Goal: Task Accomplishment & Management: Manage account settings

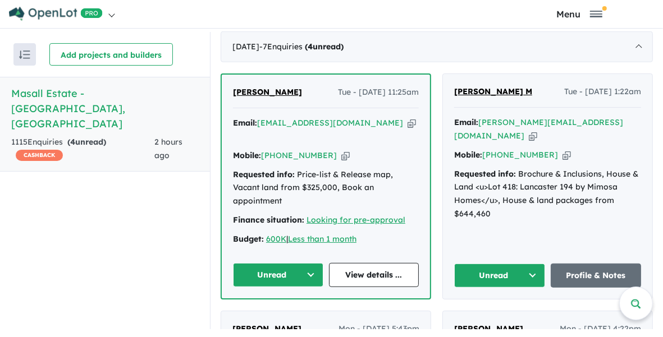
scroll to position [491, 0]
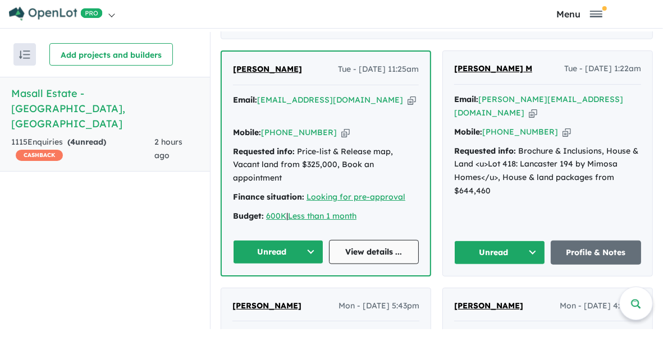
click at [381, 259] on link "View details ..." at bounding box center [374, 252] width 90 height 24
click at [285, 261] on button "Unread" at bounding box center [278, 252] width 90 height 24
click at [270, 310] on button "Assigned" at bounding box center [283, 304] width 98 height 26
click at [492, 262] on button "Unread" at bounding box center [499, 253] width 91 height 24
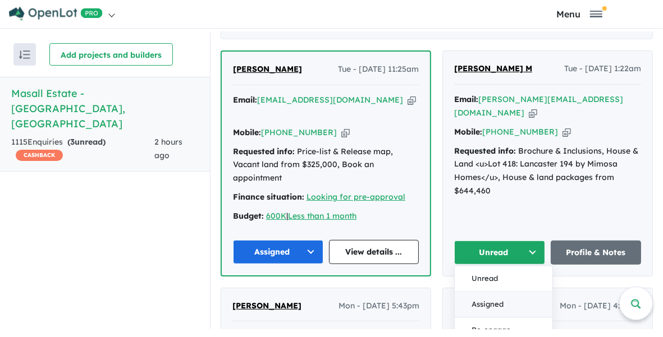
click at [492, 310] on button "Assigned" at bounding box center [504, 305] width 98 height 26
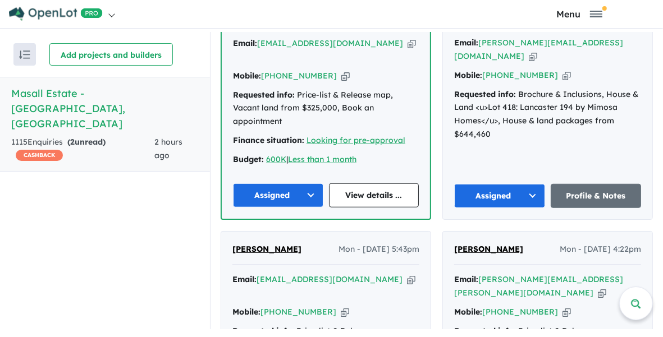
scroll to position [561, 0]
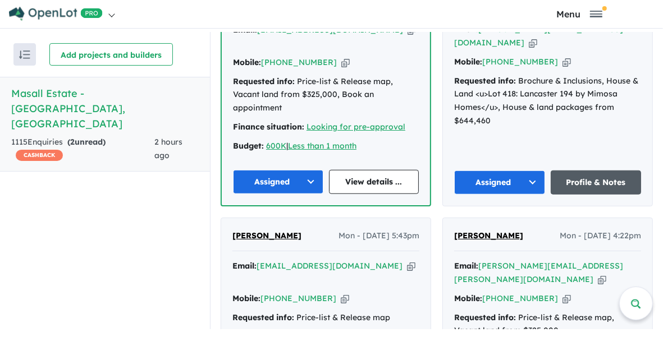
click at [593, 188] on link "Profile & Notes" at bounding box center [596, 183] width 91 height 24
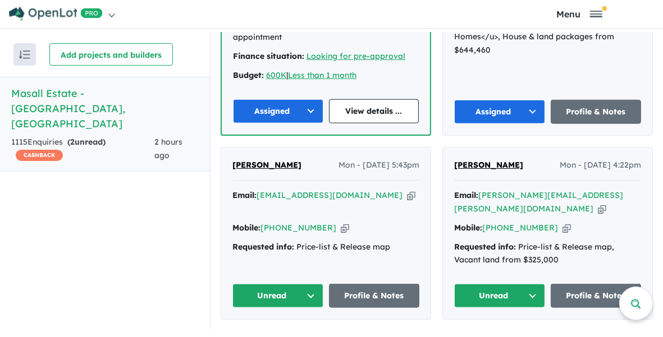
scroll to position [702, 0]
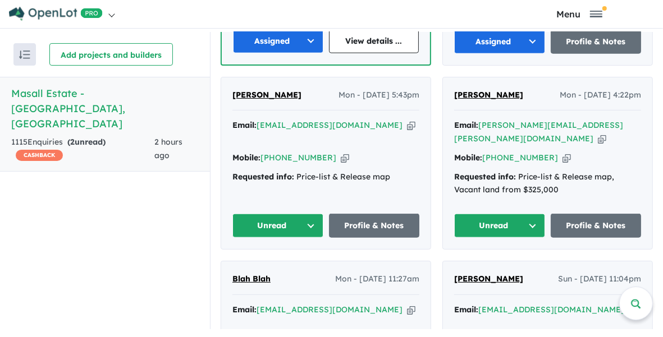
click at [275, 220] on button "Unread" at bounding box center [277, 226] width 91 height 24
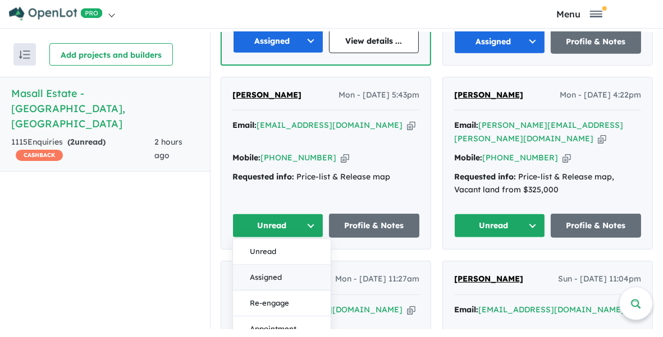
click at [267, 271] on button "Assigned" at bounding box center [282, 279] width 98 height 26
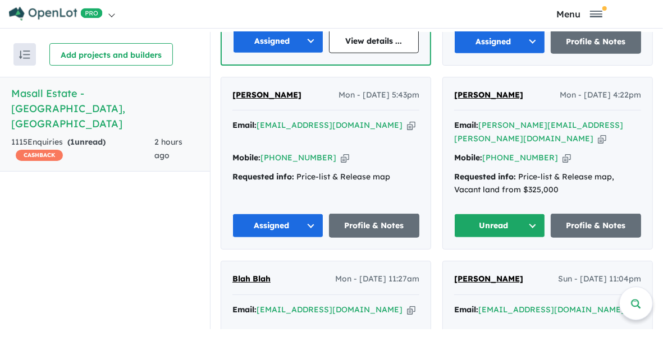
click at [500, 217] on button "Unread" at bounding box center [499, 226] width 91 height 24
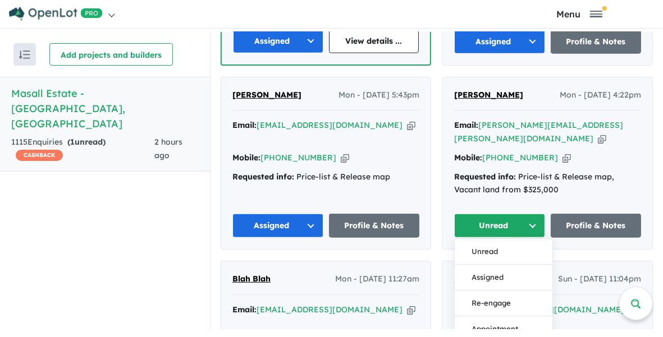
drag, startPoint x: 500, startPoint y: 217, endPoint x: 491, endPoint y: 245, distance: 29.5
click at [500, 218] on button "Unread" at bounding box center [499, 226] width 91 height 24
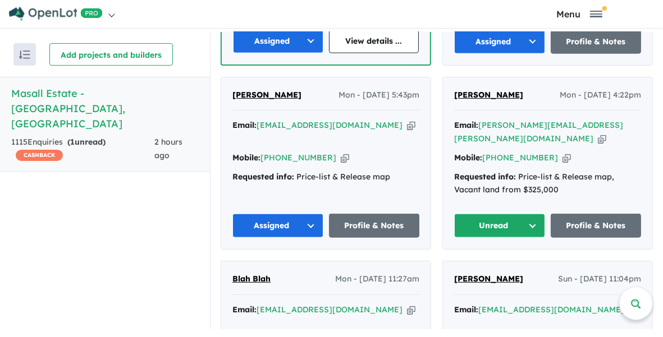
click at [495, 217] on button "Unread" at bounding box center [499, 226] width 91 height 24
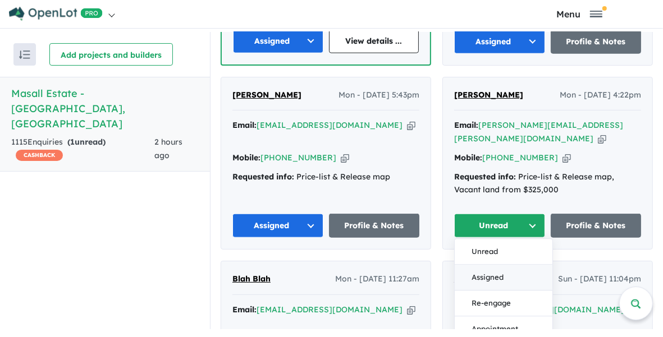
click at [490, 271] on button "Assigned" at bounding box center [504, 279] width 98 height 26
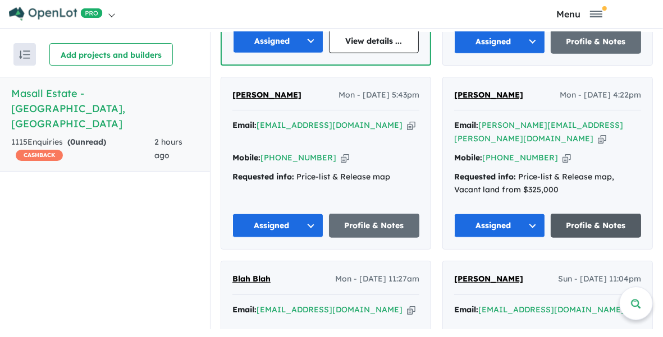
click at [597, 226] on link "Profile & Notes" at bounding box center [596, 226] width 91 height 24
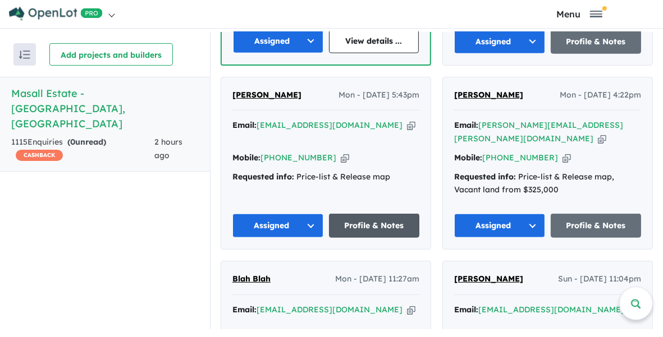
click at [372, 221] on link "Profile & Notes" at bounding box center [374, 226] width 91 height 24
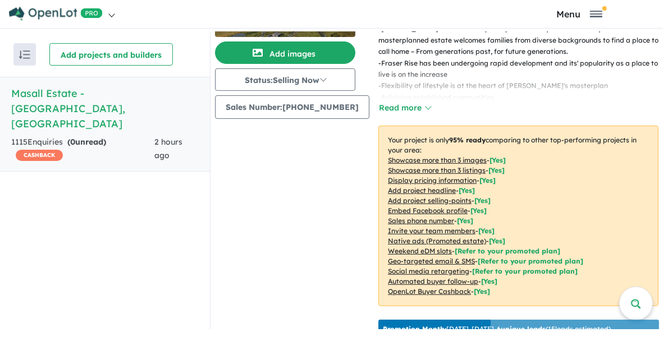
scroll to position [0, 0]
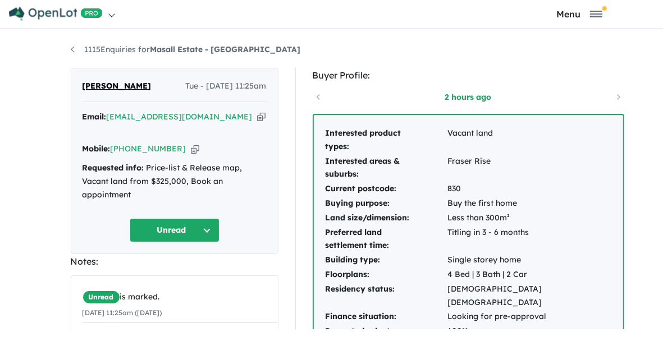
click at [152, 218] on button "Unread" at bounding box center [175, 230] width 90 height 24
click at [143, 270] on button "Assigned" at bounding box center [179, 283] width 98 height 26
